Goal: Navigation & Orientation: Find specific page/section

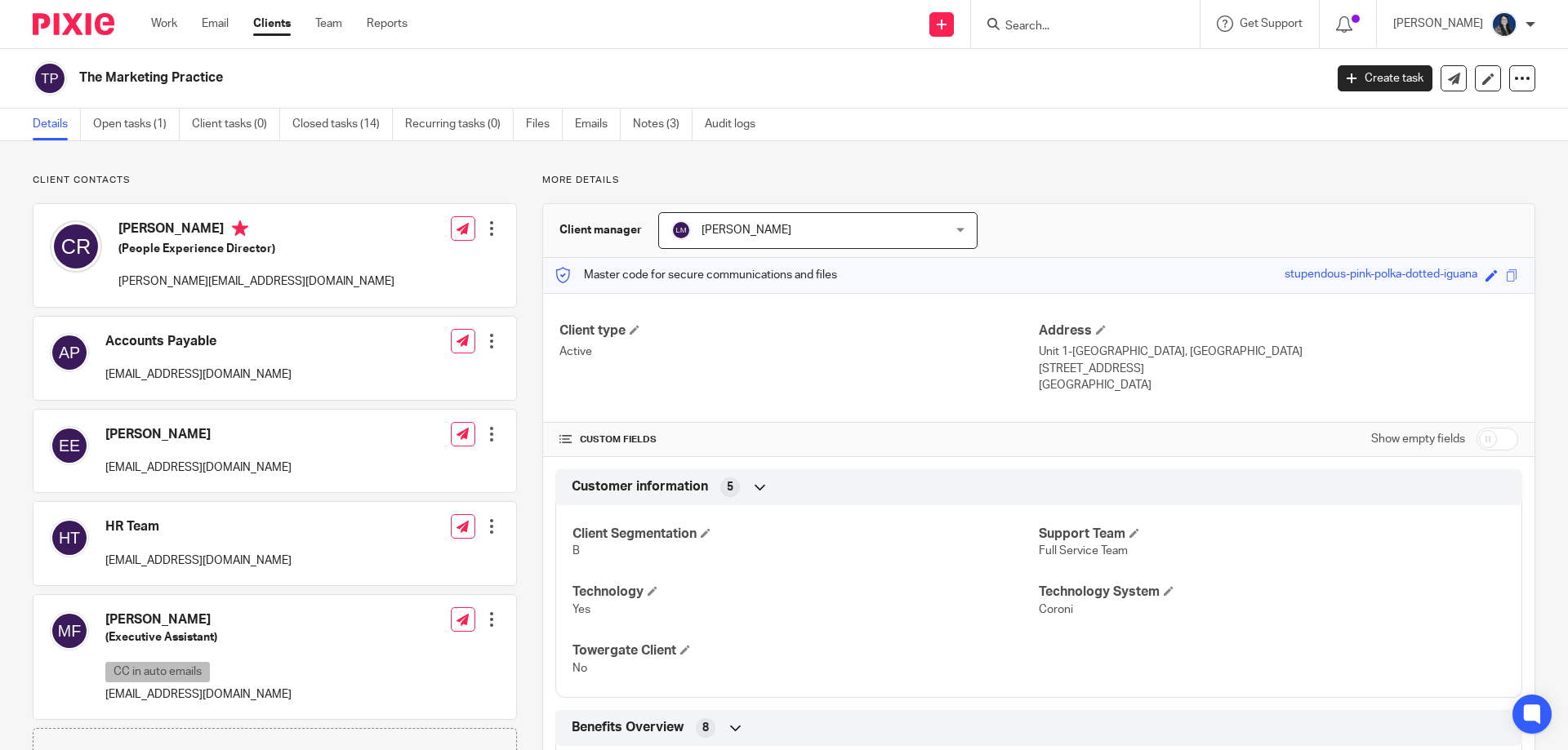
click at [1057, 33] on input "Search" at bounding box center [1077, 27] width 147 height 15
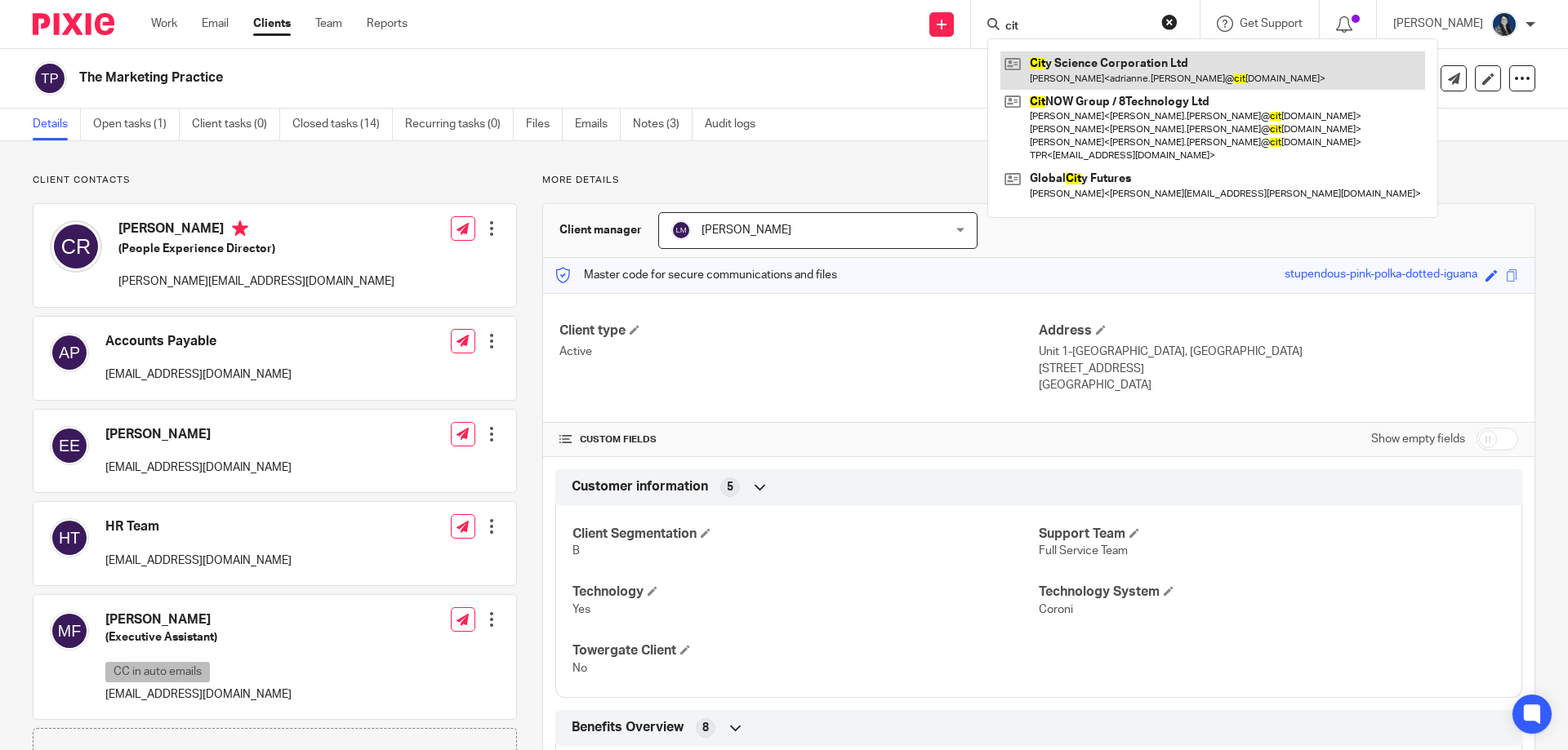
type input "cit"
click at [1114, 54] on link at bounding box center [1213, 70] width 425 height 37
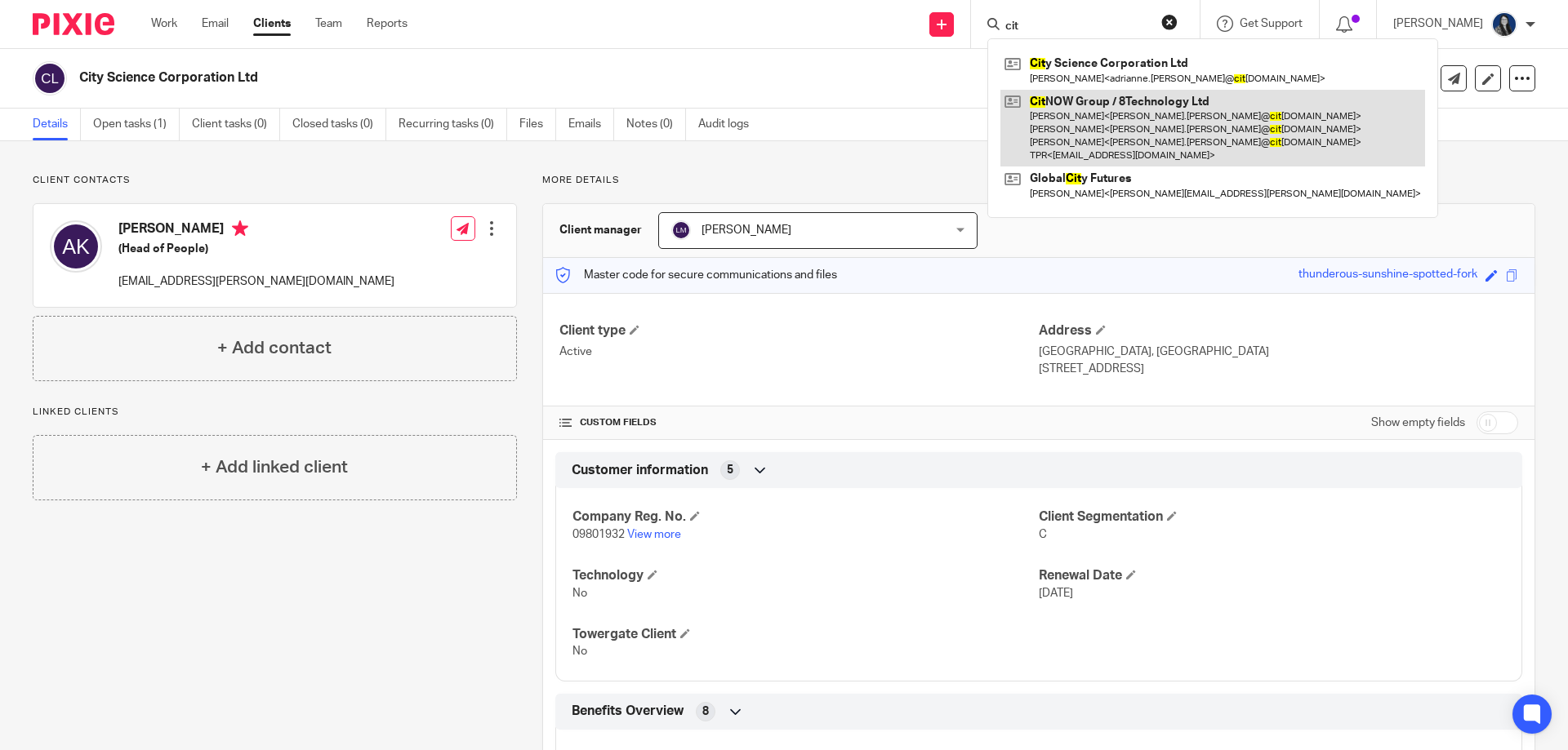
type input "cit"
click at [1106, 114] on link at bounding box center [1213, 129] width 425 height 78
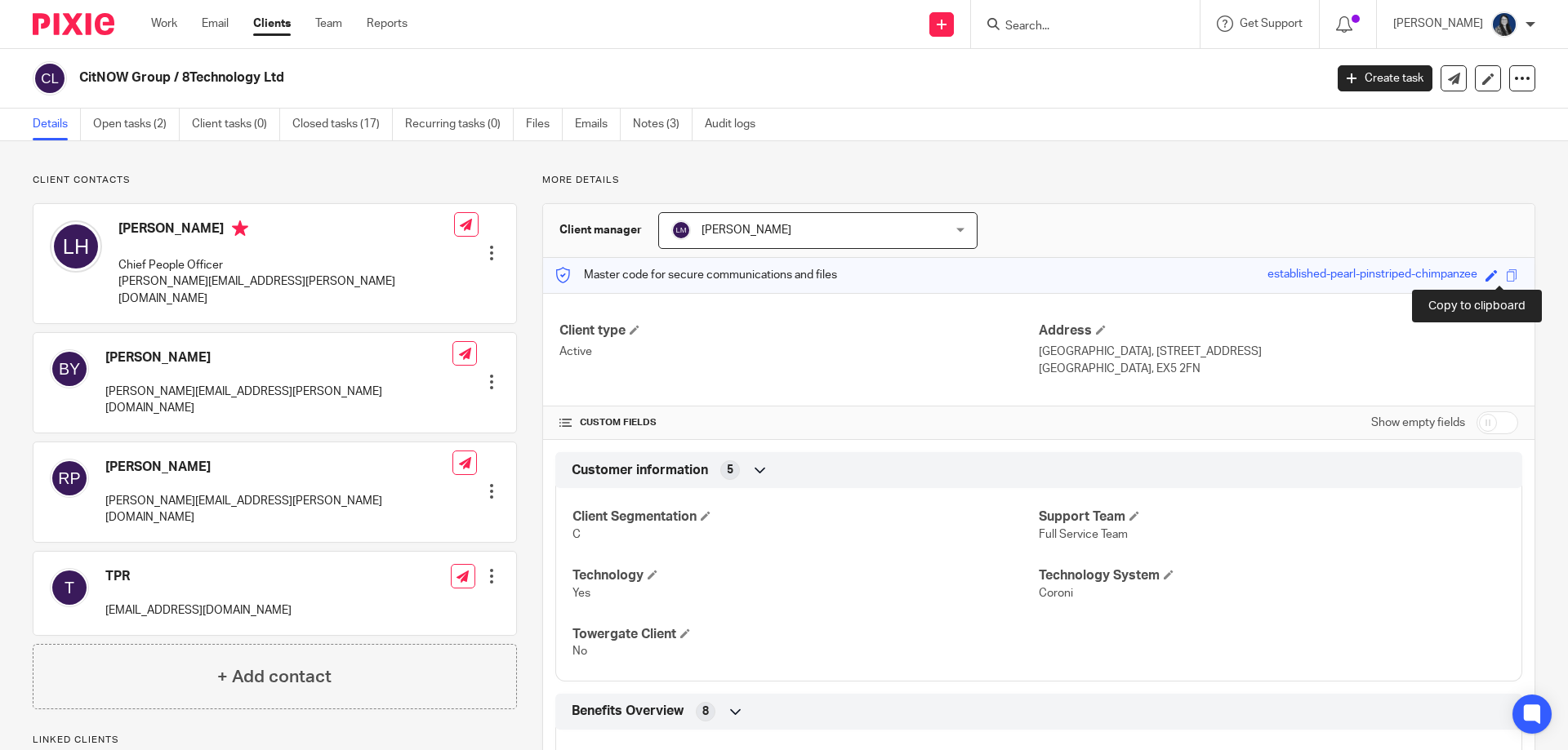
click at [1506, 275] on span at bounding box center [1512, 276] width 12 height 12
